Goal: Task Accomplishment & Management: Manage account settings

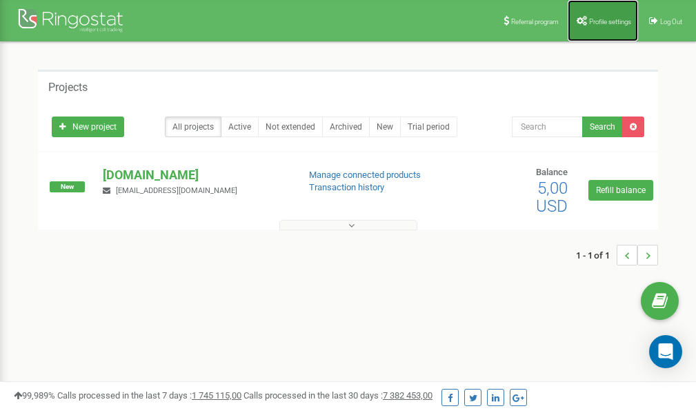
click at [600, 18] on span "Profile settings" at bounding box center [610, 22] width 42 height 8
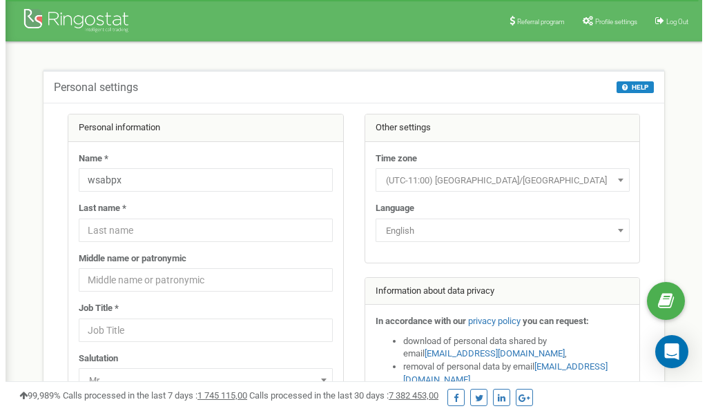
scroll to position [69, 0]
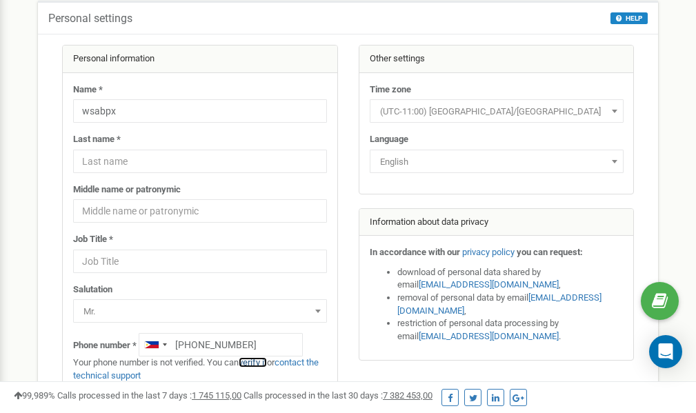
click at [257, 362] on link "verify it" at bounding box center [253, 362] width 28 height 10
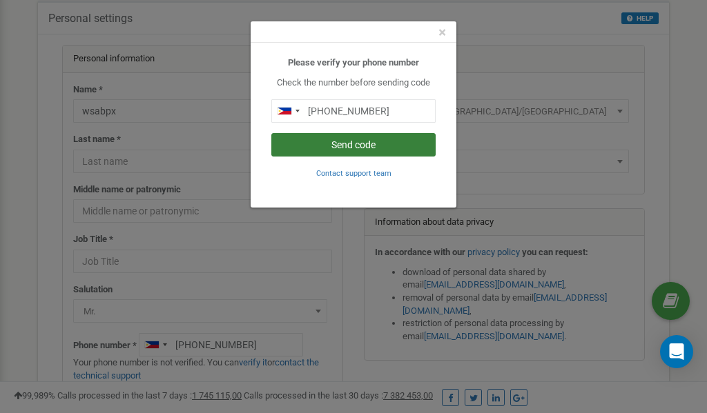
click at [349, 144] on button "Send code" at bounding box center [353, 144] width 164 height 23
